Goal: Book appointment/travel/reservation

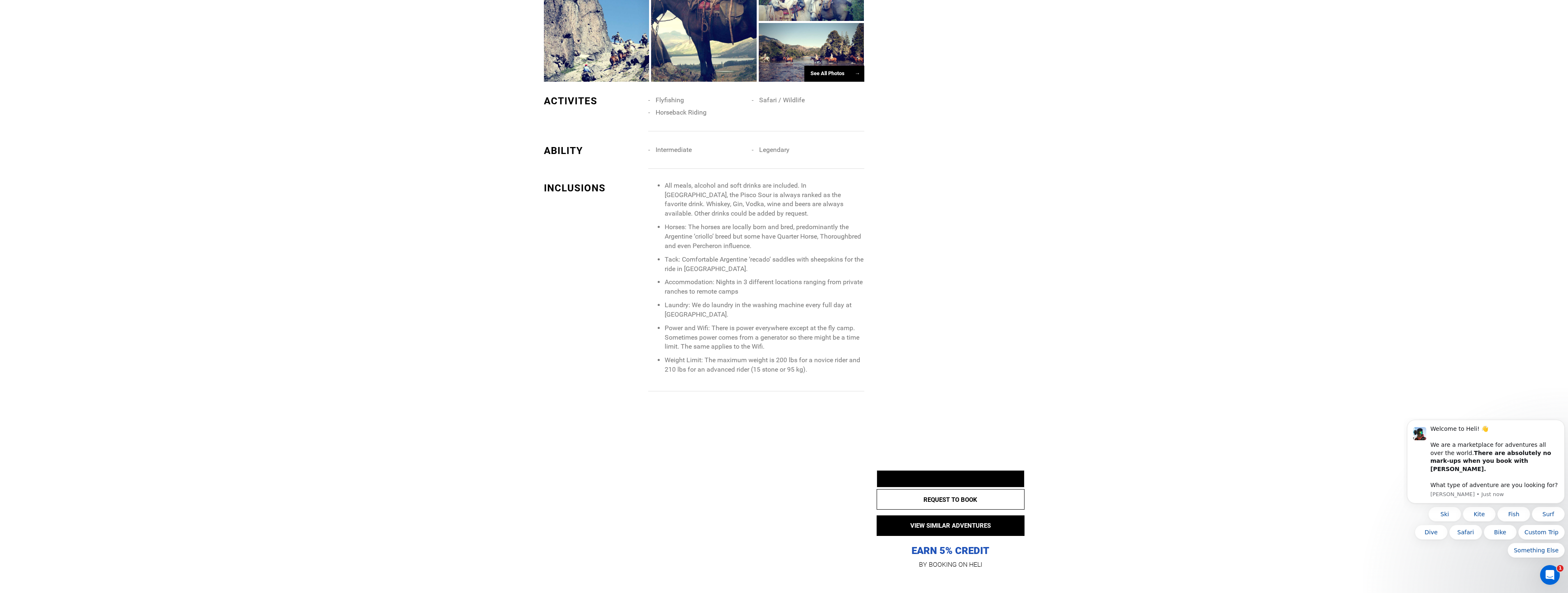
scroll to position [780, 0]
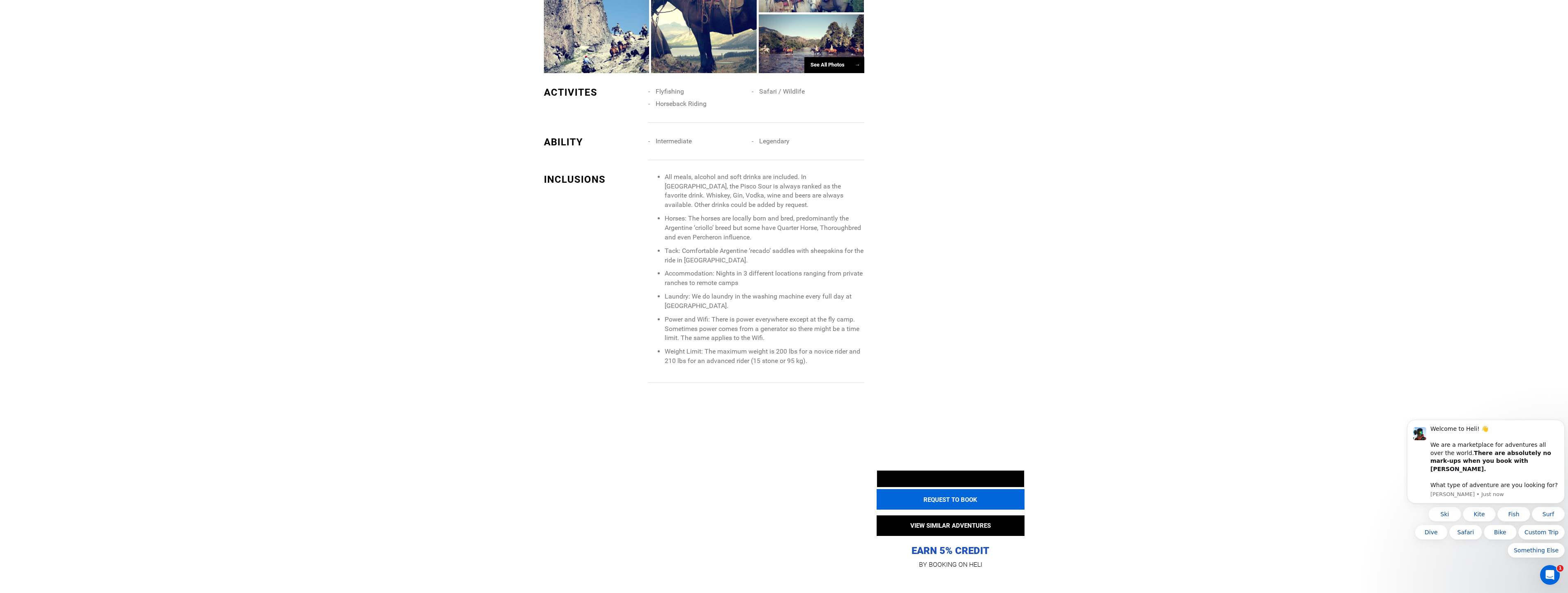
click at [971, 504] on button "REQUEST TO BOOK" at bounding box center [950, 499] width 148 height 21
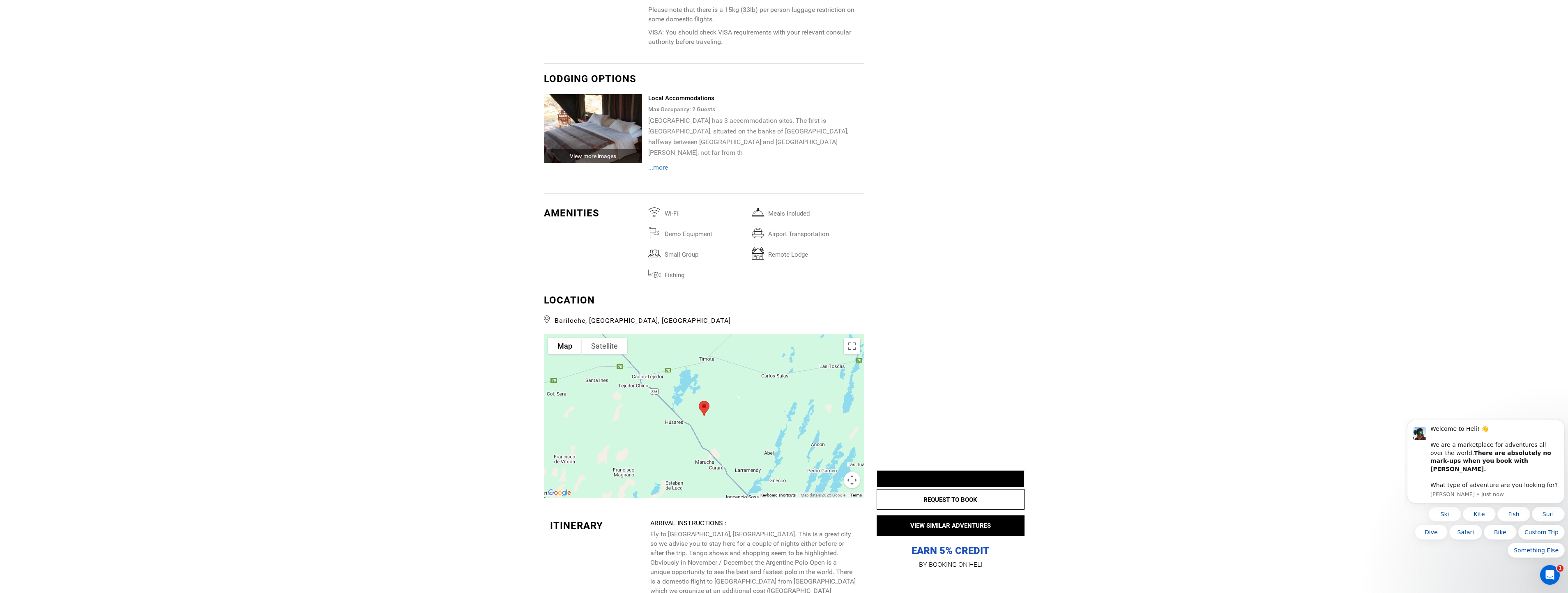
scroll to position [1642, 0]
click at [607, 133] on img at bounding box center [593, 124] width 99 height 69
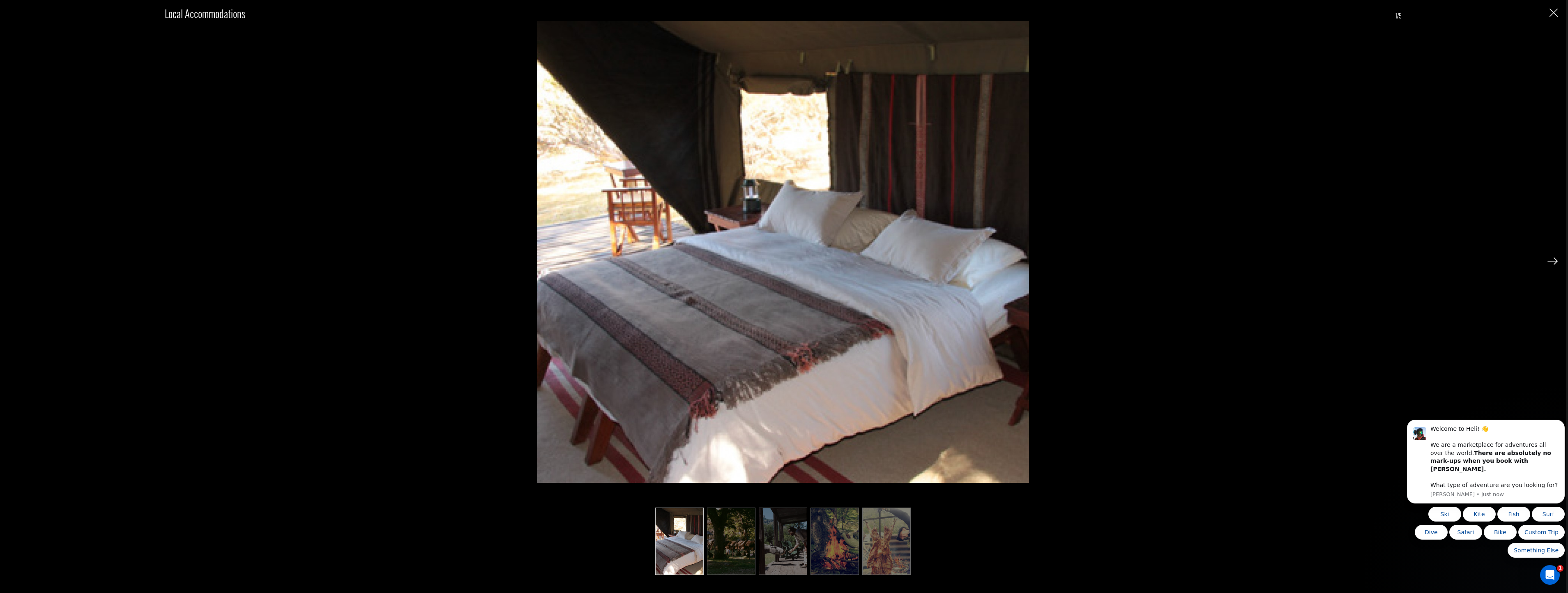
click at [1557, 258] on img at bounding box center [1552, 261] width 10 height 7
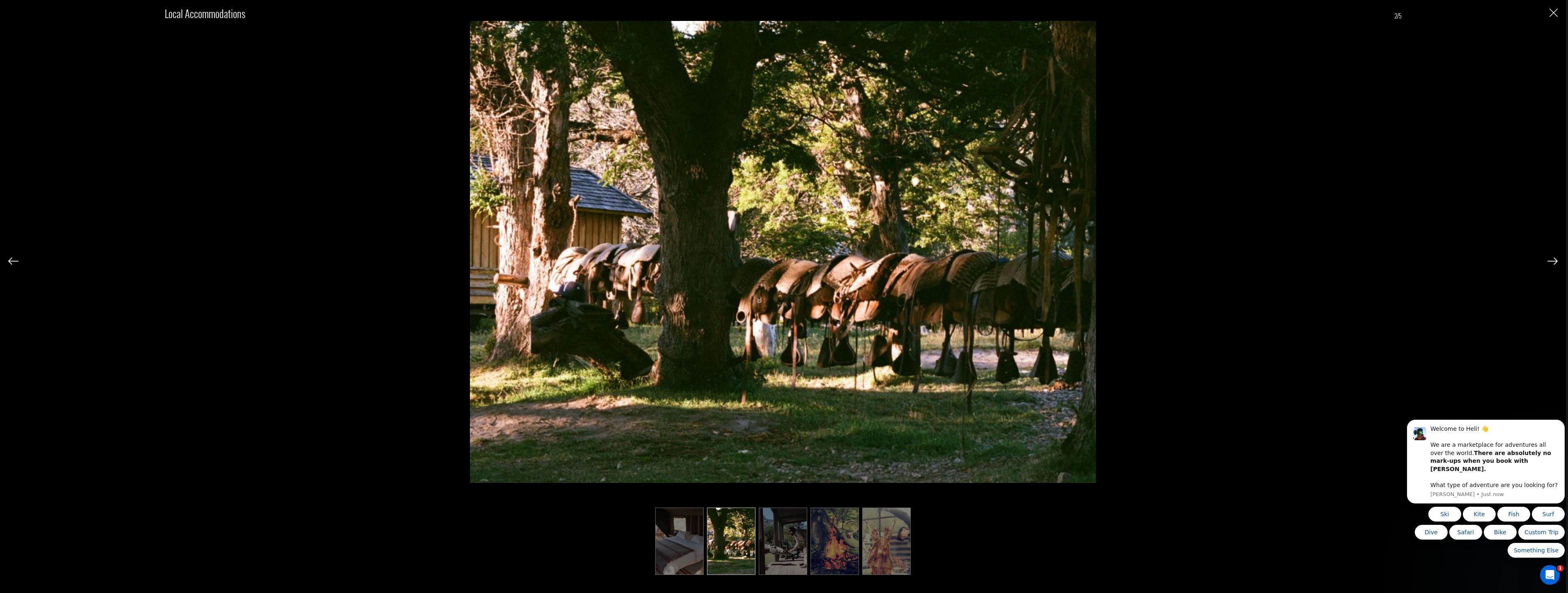
click at [1557, 258] on img at bounding box center [1552, 261] width 10 height 7
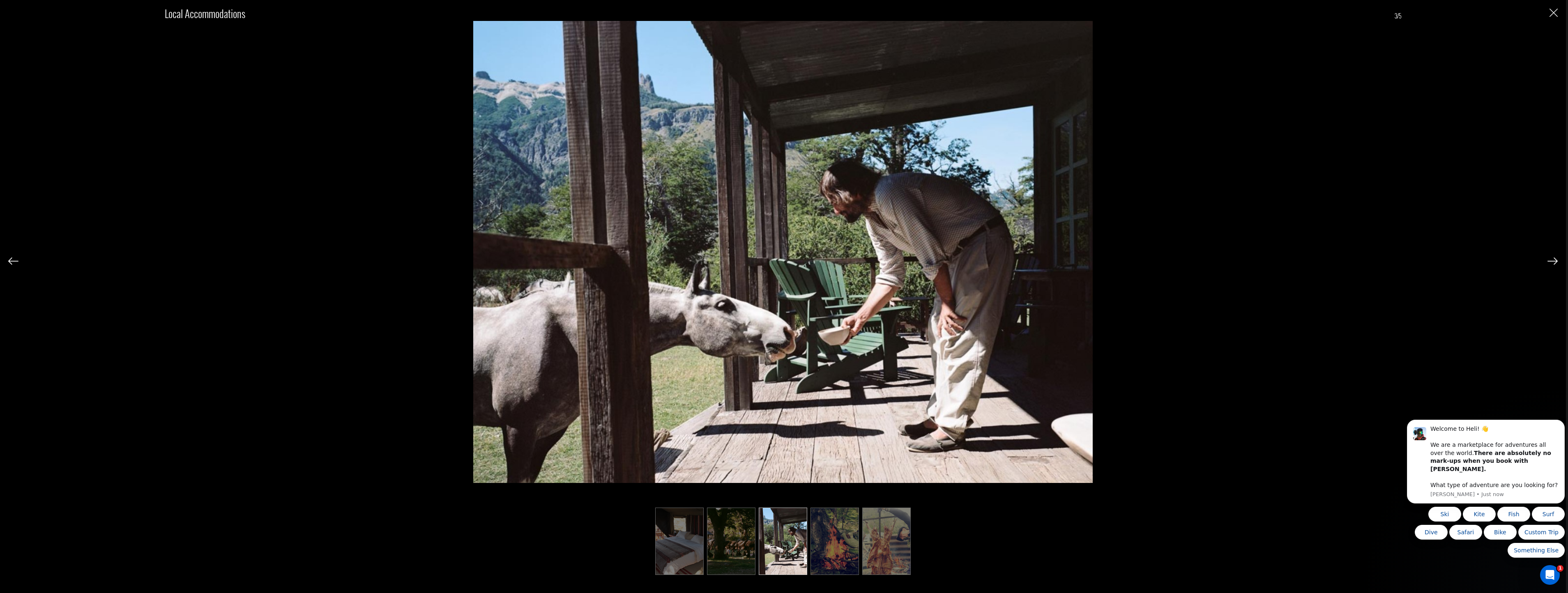
click at [1557, 258] on img at bounding box center [1552, 261] width 10 height 7
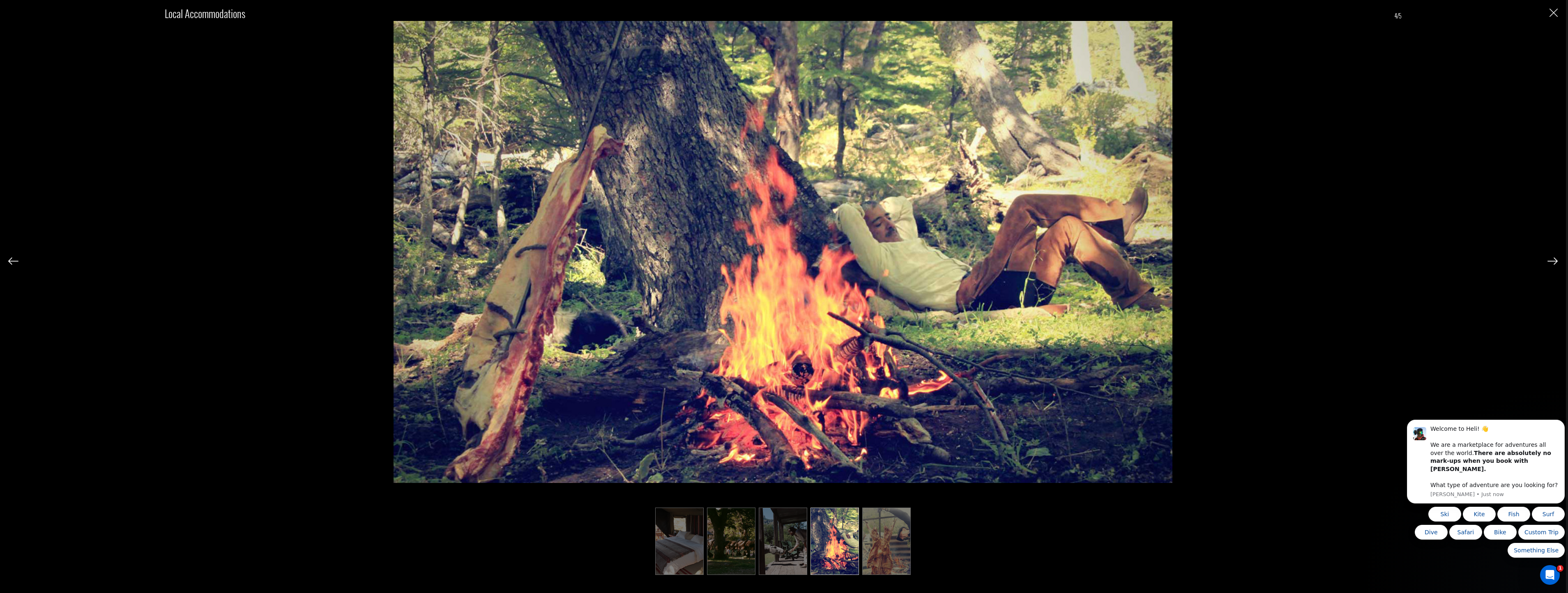
click at [1557, 258] on img at bounding box center [1552, 261] width 10 height 7
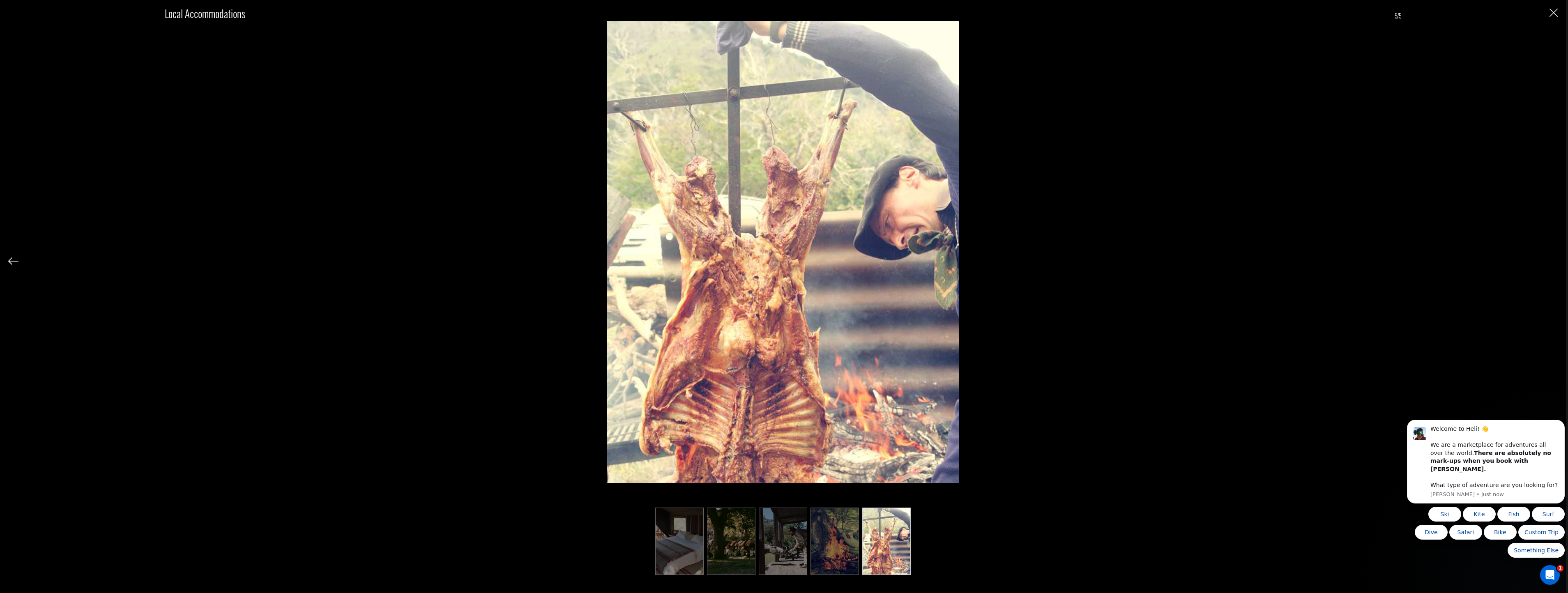
click at [1557, 258] on div "Local Accommodations 5/5" at bounding box center [783, 282] width 1550 height 563
click at [1557, 10] on img "Close" at bounding box center [1553, 12] width 8 height 8
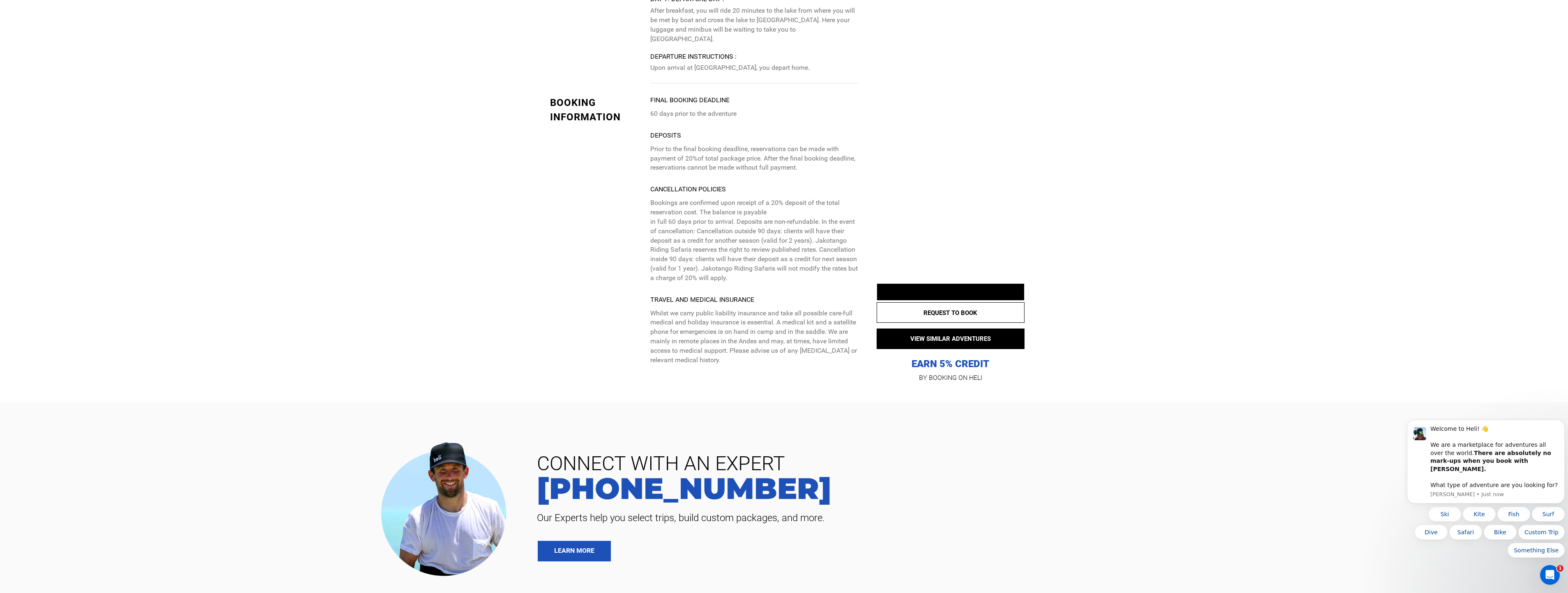
scroll to position [3202, 0]
